Goal: Task Accomplishment & Management: Complete application form

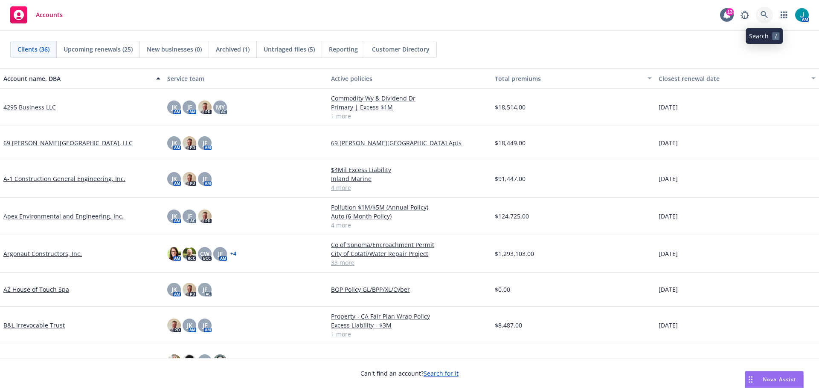
click at [761, 14] on icon at bounding box center [763, 14] width 7 height 7
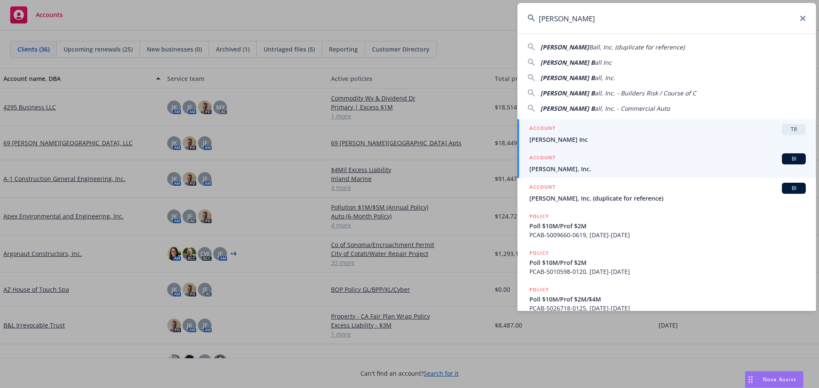
type input "[PERSON_NAME]"
click at [790, 159] on span "BI" at bounding box center [793, 159] width 17 height 8
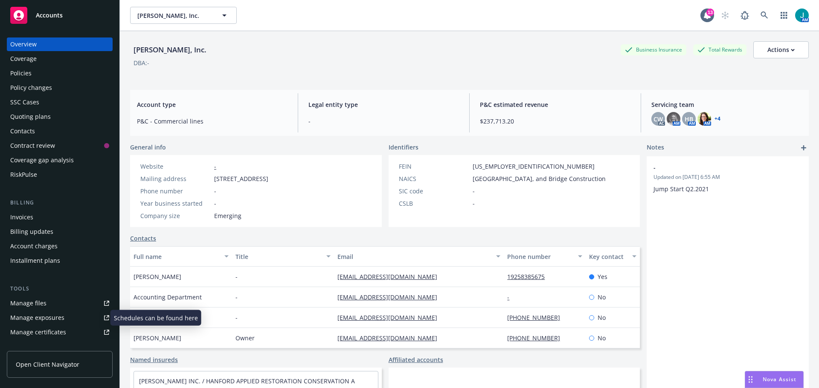
click at [44, 318] on div "Manage exposures" at bounding box center [37, 318] width 54 height 14
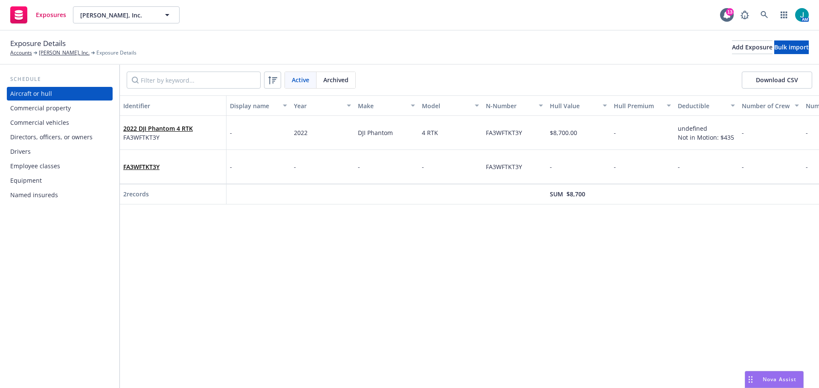
drag, startPoint x: 43, startPoint y: 148, endPoint x: 68, endPoint y: 176, distance: 37.8
click at [43, 148] on div "Drivers" at bounding box center [59, 152] width 99 height 14
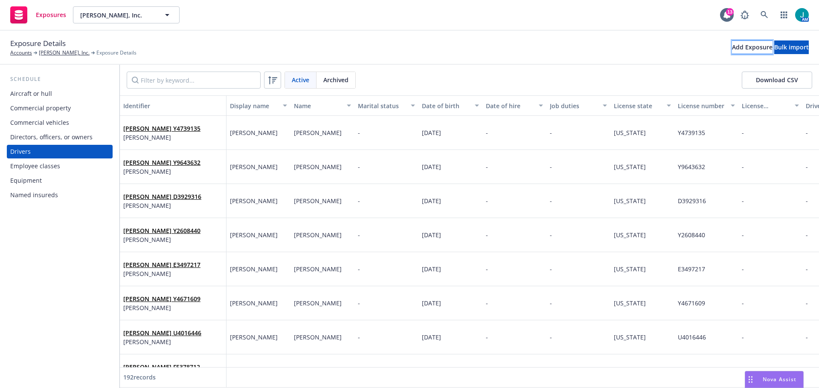
click at [732, 47] on div "Add Exposure" at bounding box center [752, 47] width 41 height 13
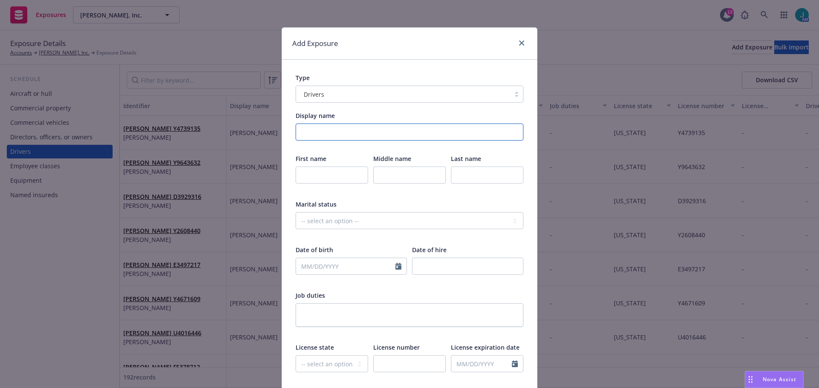
click at [334, 134] on input "Display name" at bounding box center [409, 132] width 228 height 17
drag, startPoint x: 317, startPoint y: 132, endPoint x: 371, endPoint y: 135, distance: 53.4
click at [371, 135] on input "Walter Maccathmhaoil" at bounding box center [409, 132] width 228 height 17
type input "Walter Maccathmhaoil"
click at [470, 181] on input "text" at bounding box center [487, 175] width 72 height 17
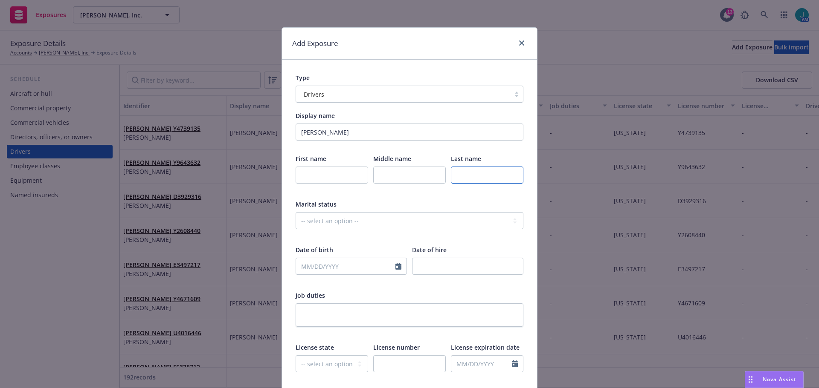
paste input "Maccathmhaoil"
type input "Maccathmhaoil"
drag, startPoint x: 313, startPoint y: 175, endPoint x: 319, endPoint y: 176, distance: 5.6
click at [313, 176] on input "text" at bounding box center [331, 175] width 72 height 17
type input "Walter"
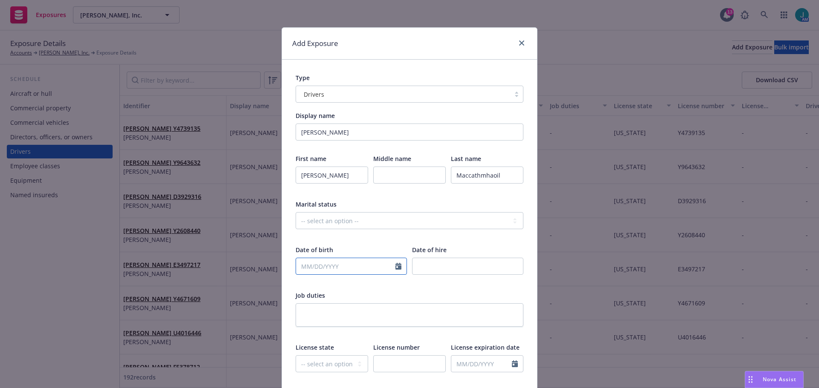
select select "8"
click at [296, 268] on input "text" at bounding box center [345, 266] width 99 height 16
type input "01/01/1969"
click at [331, 364] on select "-- select an option -- Alaska Alabama Arkansas American Samoa Arizona Californi…" at bounding box center [331, 364] width 72 height 17
select select "CA"
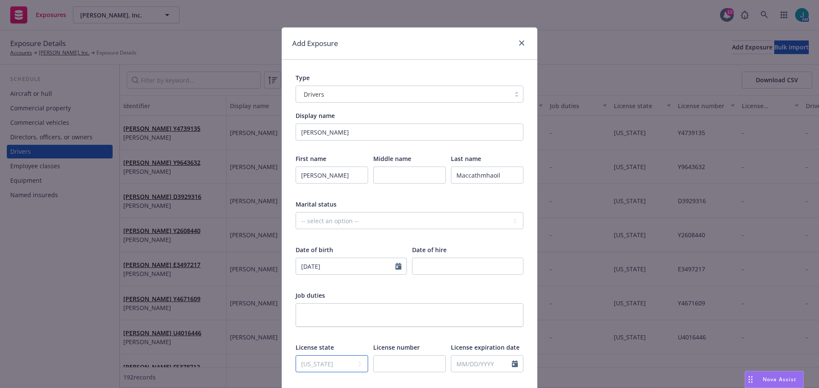
click at [295, 356] on select "-- select an option -- Alaska Alabama Arkansas American Samoa Arizona Californi…" at bounding box center [331, 364] width 72 height 17
click at [383, 359] on input "text" at bounding box center [409, 364] width 72 height 17
click at [417, 359] on input "text" at bounding box center [409, 364] width 72 height 17
paste input "D3258101"
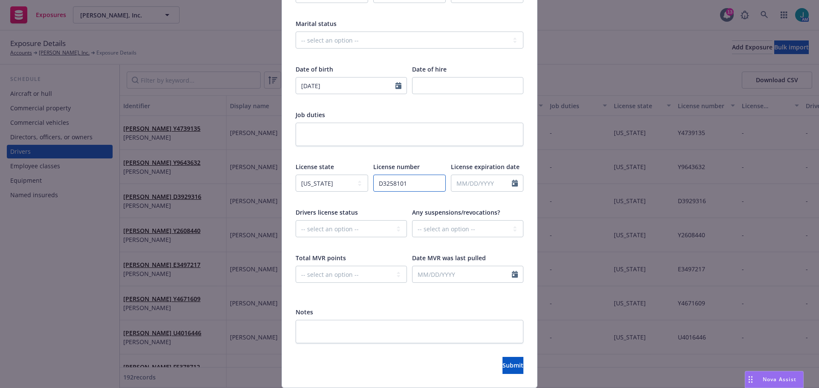
scroll to position [208, 0]
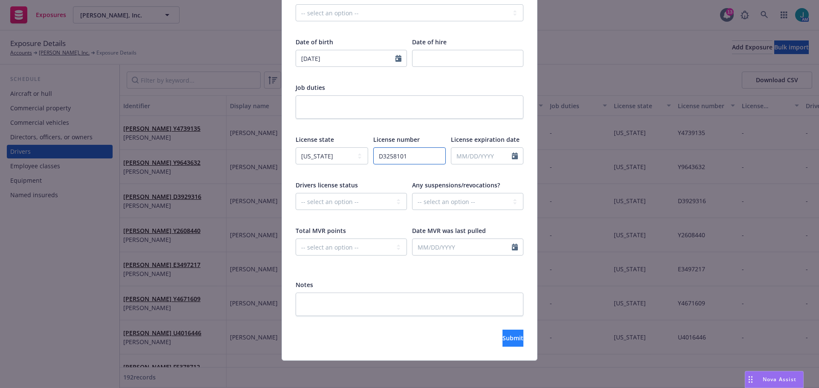
type input "D3258101"
click at [502, 340] on button "Submit" at bounding box center [512, 338] width 21 height 17
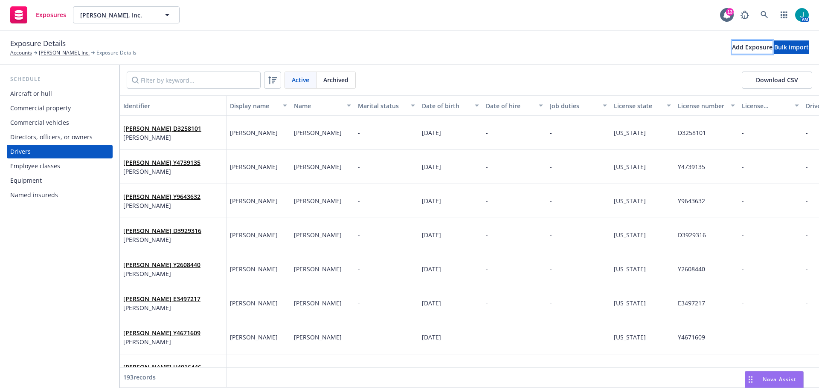
click at [732, 46] on div "Add Exposure" at bounding box center [752, 47] width 41 height 13
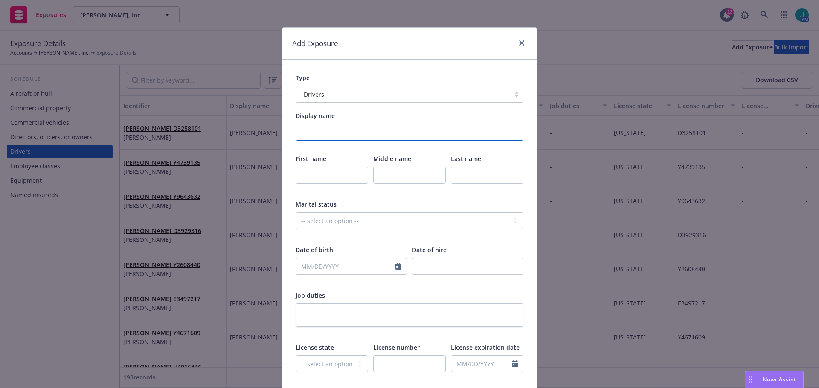
click at [322, 134] on input "Display name" at bounding box center [409, 132] width 228 height 17
type input "Juan Maldonado"
type input "Juan"
type input "Maldonado"
click at [318, 266] on input "text" at bounding box center [345, 266] width 99 height 16
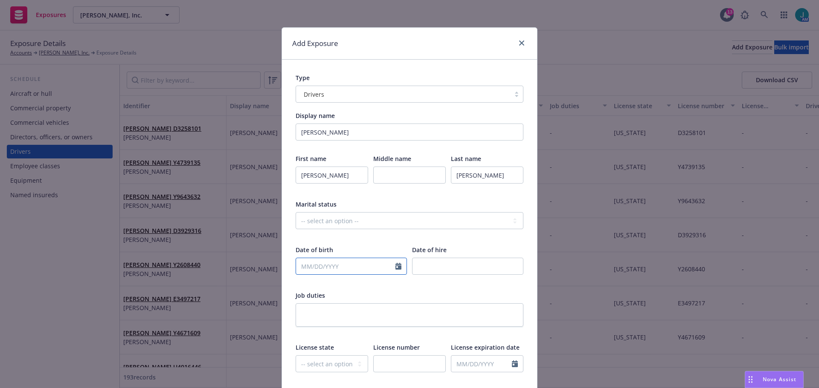
select select "8"
type input "0"
type input "05/14/1978"
click at [317, 365] on select "-- select an option -- Alaska Alabama Arkansas American Samoa Arizona Californi…" at bounding box center [331, 364] width 72 height 17
select select "CA"
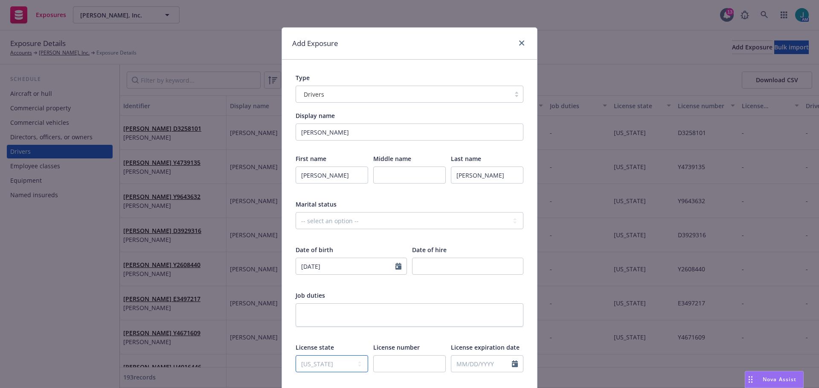
click at [295, 356] on select "-- select an option -- Alaska Alabama Arkansas American Samoa Arizona Californi…" at bounding box center [331, 364] width 72 height 17
click at [405, 368] on input "text" at bounding box center [409, 364] width 72 height 17
paste input "Y2446229"
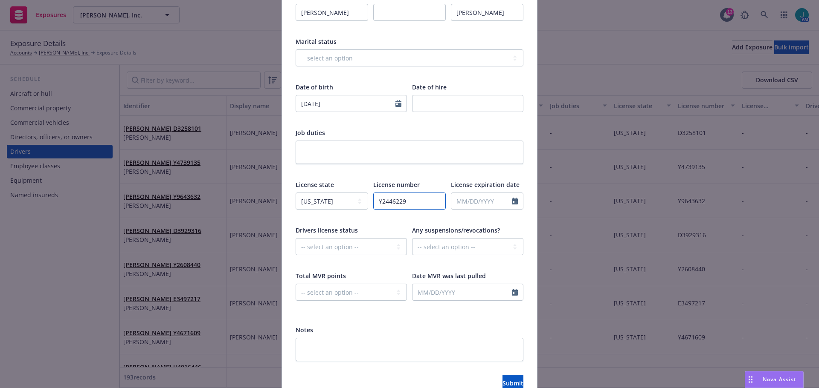
scroll to position [171, 0]
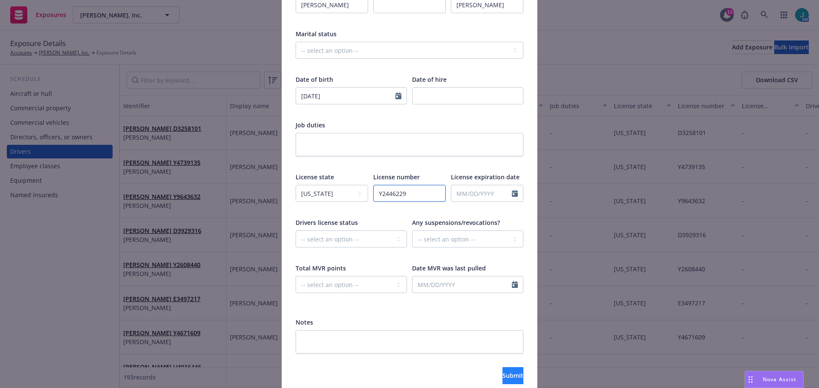
type input "Y2446229"
click at [502, 374] on span "Submit" at bounding box center [512, 376] width 21 height 8
